Goal: Transaction & Acquisition: Subscribe to service/newsletter

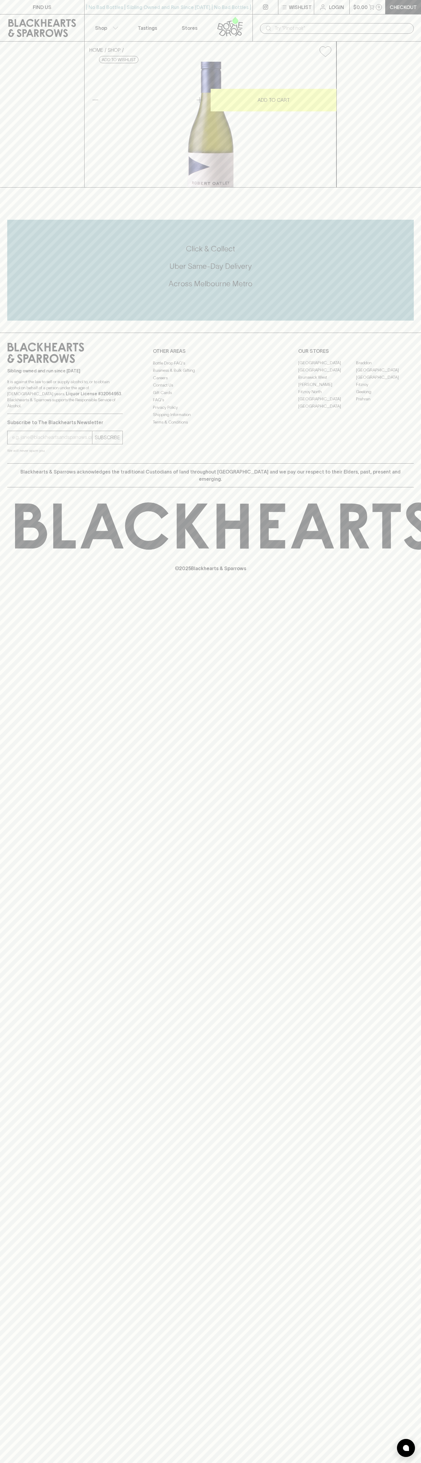
click at [239, 15] on link at bounding box center [232, 27] width 42 height 27
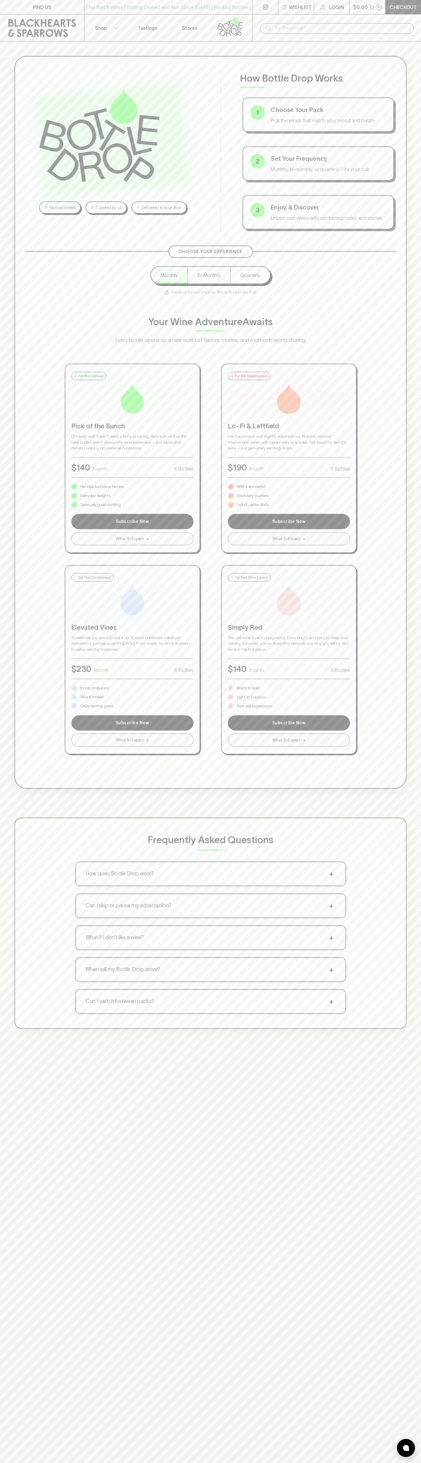
click at [400, 1314] on div "No bad bottles Curated by us Delivered to your door How Bottle Drop Works 1 Cho…" at bounding box center [210, 773] width 421 height 1463
click at [163, 1463] on html "FIND US | No Bad Bottles | Sibling Owned and Run Since 2006 | No Bad Bottles | …" at bounding box center [210, 946] width 421 height 1892
click at [6, 1081] on div "No bad bottles Curated by us Delivered to your door How Bottle Drop Works 1 Cho…" at bounding box center [210, 773] width 421 height 1463
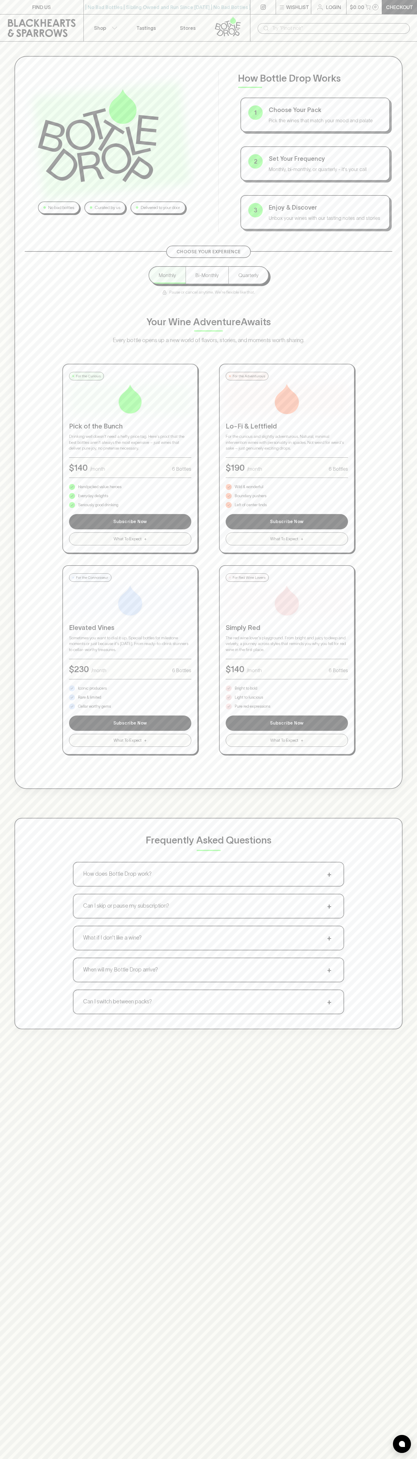
click at [246, 688] on p "Bright to bold" at bounding box center [246, 688] width 23 height 6
